Goal: Information Seeking & Learning: Learn about a topic

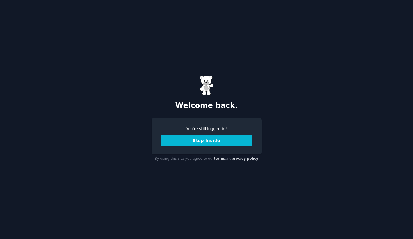
click at [216, 142] on button "Step Inside" at bounding box center [206, 140] width 90 height 12
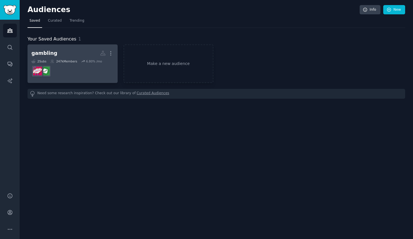
click at [75, 70] on dd at bounding box center [72, 71] width 82 height 16
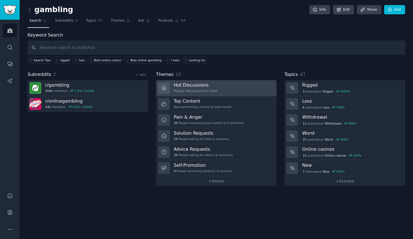
click at [194, 86] on h3 "Hot Discussions" at bounding box center [196, 85] width 44 height 6
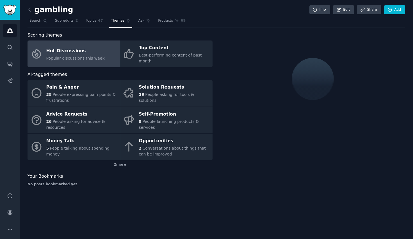
click at [194, 86] on div "Solution Requests" at bounding box center [174, 87] width 71 height 9
